Goal: Information Seeking & Learning: Find contact information

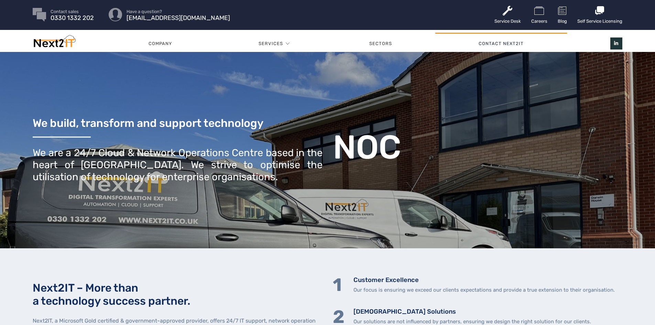
click at [507, 41] on link "Contact Next2IT" at bounding box center [501, 43] width 132 height 21
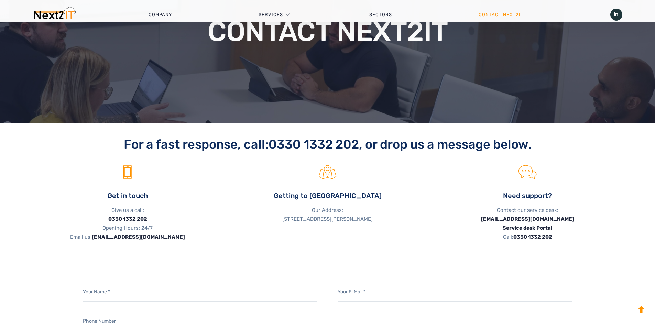
scroll to position [137, 0]
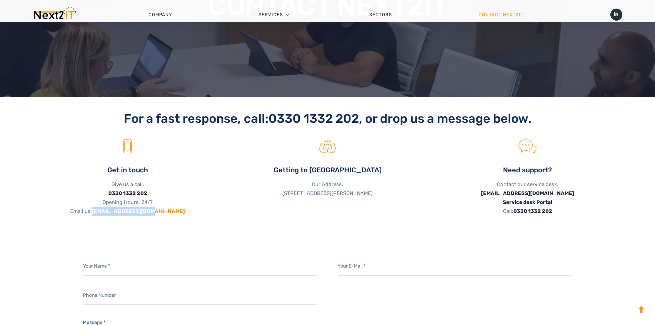
drag, startPoint x: 172, startPoint y: 210, endPoint x: 113, endPoint y: 213, distance: 58.9
click at [113, 213] on p "Give us a call: 0330 1332 202 Opening Hours: 24/7 Email us: sales@next2it.co.uk" at bounding box center [128, 198] width 190 height 36
copy link "[EMAIL_ADDRESS][DOMAIN_NAME]"
